Goal: Check status: Check status

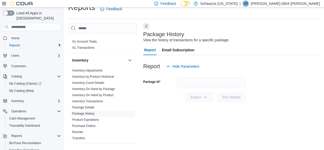
scroll to position [149, 0]
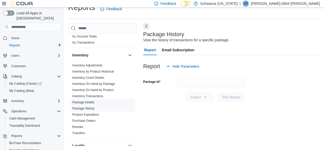
click at [90, 100] on link "Package Details" at bounding box center [83, 102] width 22 height 4
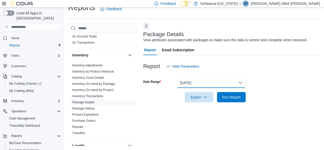
click at [193, 85] on button "[DATE]" at bounding box center [211, 83] width 69 height 10
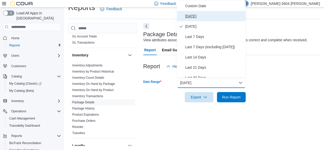
click at [194, 16] on span "[DATE]" at bounding box center [214, 16] width 58 height 6
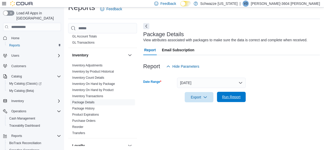
click at [225, 94] on span "Run Report" at bounding box center [231, 97] width 23 height 10
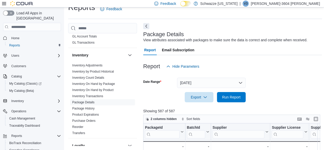
drag, startPoint x: 138, startPoint y: 0, endPoint x: 275, endPoint y: 21, distance: 138.6
click at [275, 21] on div "Reports Feedback Cash Management Cash Management Cash Out Details Compliance OC…" at bounding box center [195, 118] width 254 height 232
